Goal: Navigation & Orientation: Find specific page/section

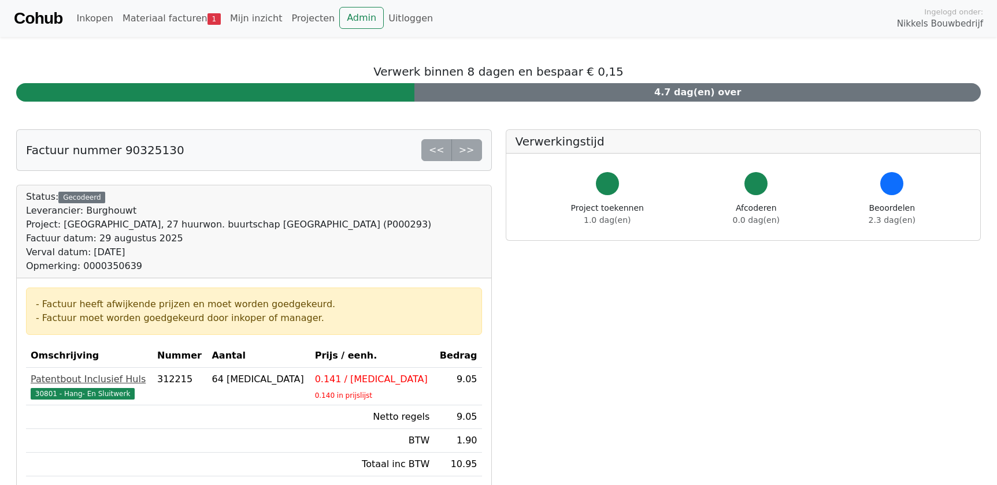
scroll to position [210, 0]
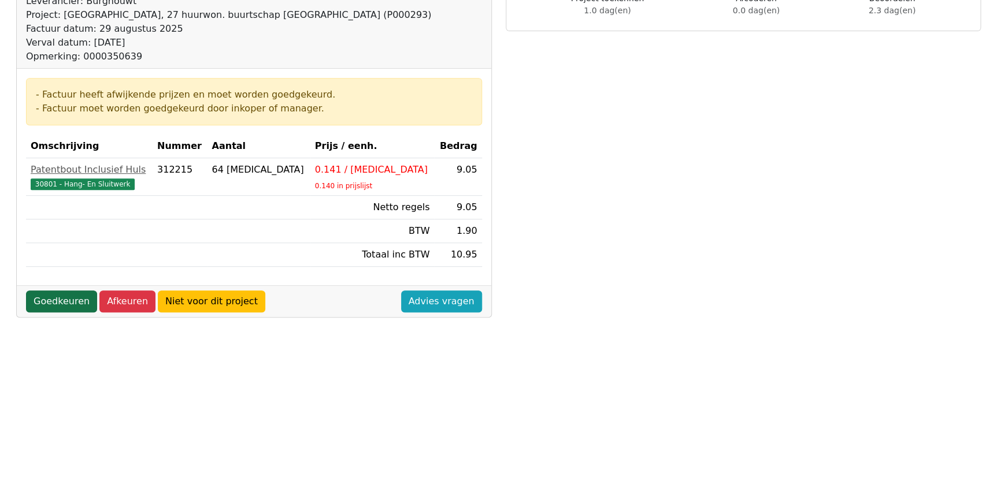
click at [79, 293] on link "Goedkeuren" at bounding box center [61, 302] width 71 height 22
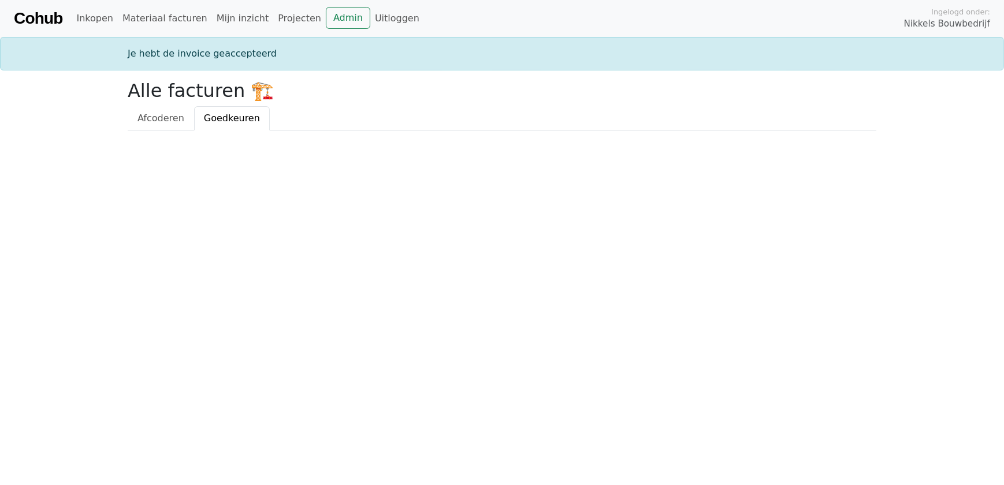
click at [211, 117] on span "Goedkeuren" at bounding box center [232, 118] width 56 height 11
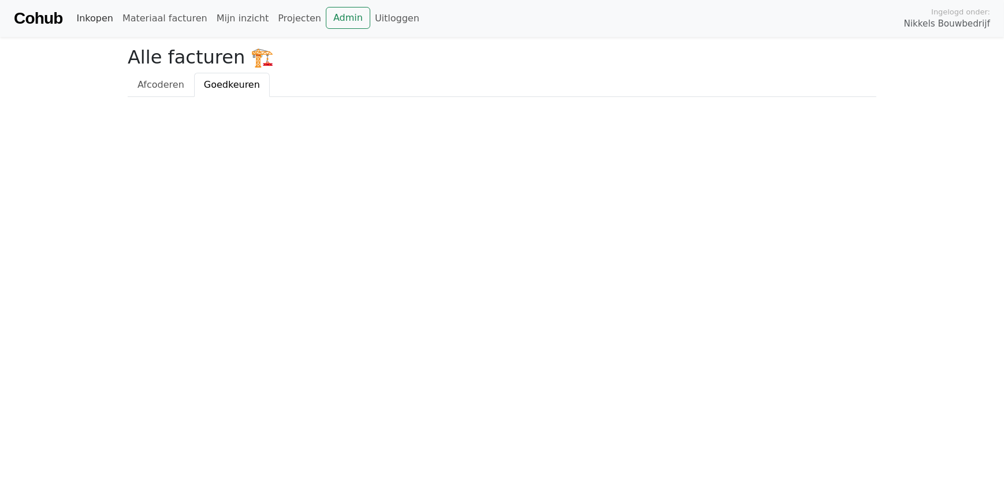
click at [85, 16] on link "Inkopen" at bounding box center [95, 18] width 46 height 23
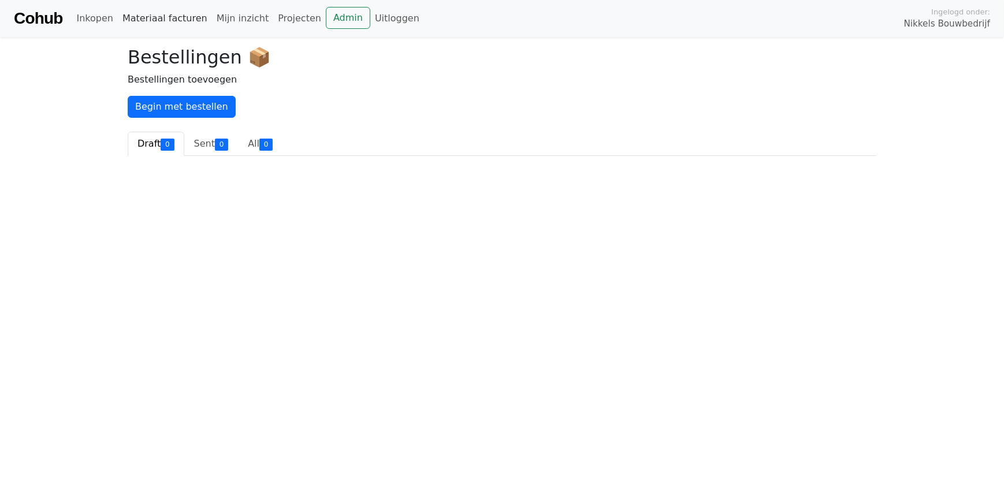
click at [144, 16] on link "Materiaal facturen" at bounding box center [165, 18] width 94 height 23
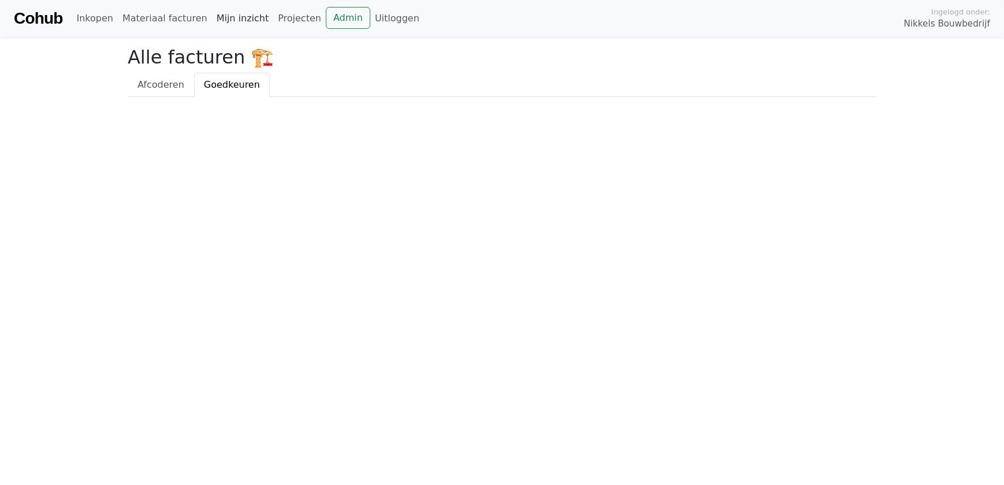
click at [212, 19] on link "Mijn inzicht" at bounding box center [243, 18] width 62 height 23
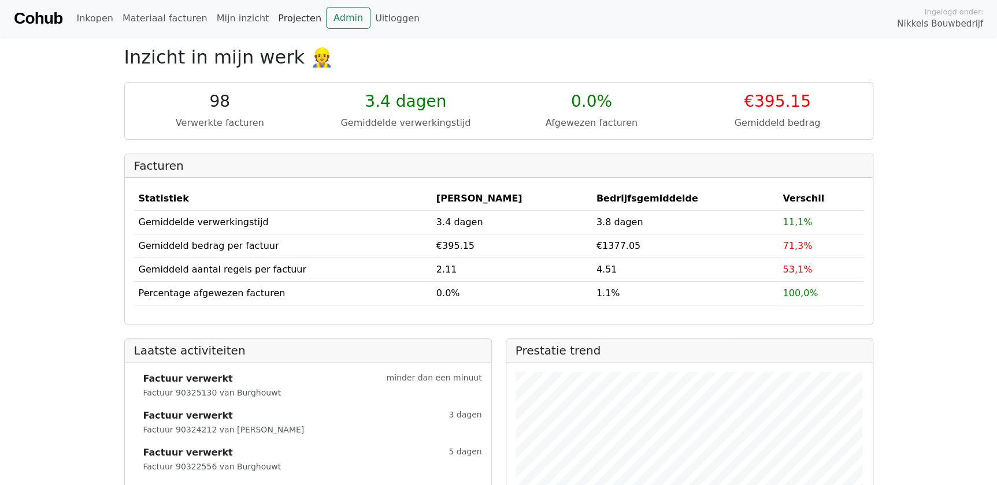
click at [283, 20] on link "Projecten" at bounding box center [299, 18] width 53 height 23
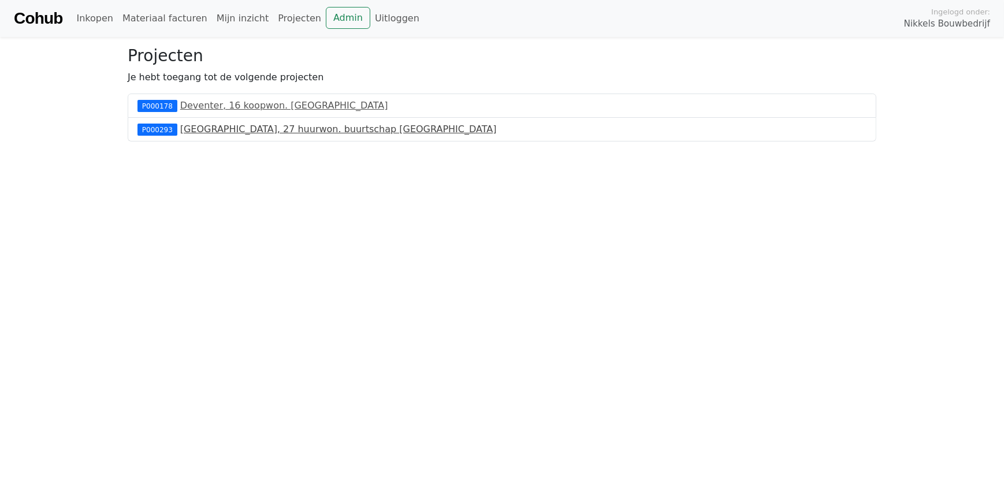
click at [239, 129] on link "[GEOGRAPHIC_DATA], 27 huurwon. buurtschap [GEOGRAPHIC_DATA]" at bounding box center [338, 129] width 317 height 11
